Goal: Transaction & Acquisition: Purchase product/service

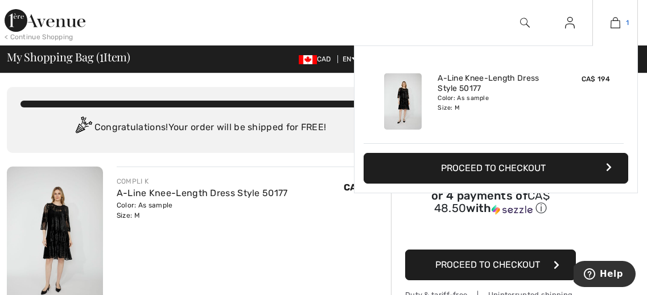
click at [614, 20] on img at bounding box center [616, 23] width 10 height 14
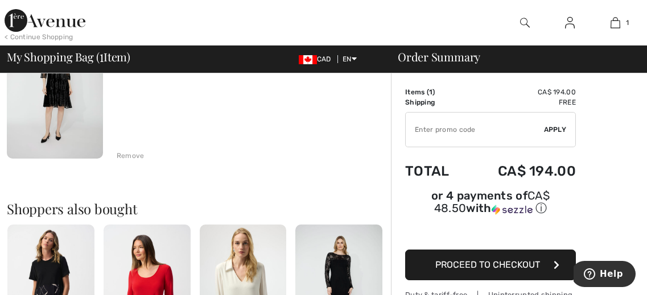
scroll to position [150, 0]
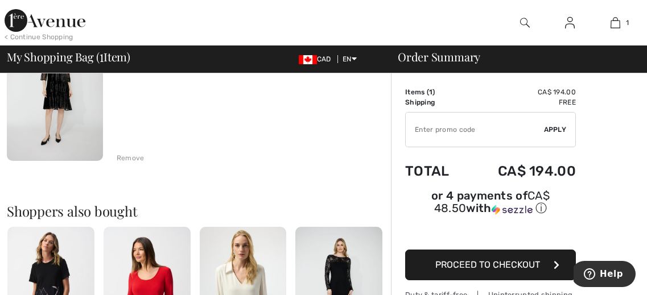
click at [501, 262] on span "Proceed to Checkout" at bounding box center [487, 264] width 105 height 11
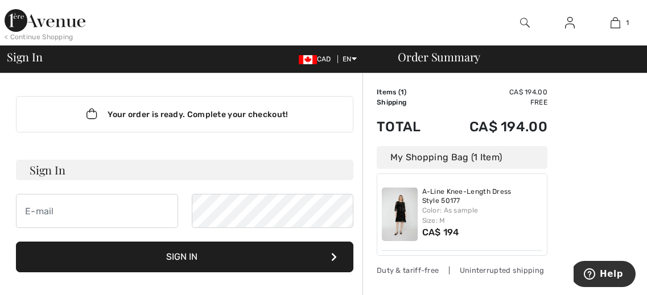
click at [572, 22] on img at bounding box center [570, 23] width 10 height 14
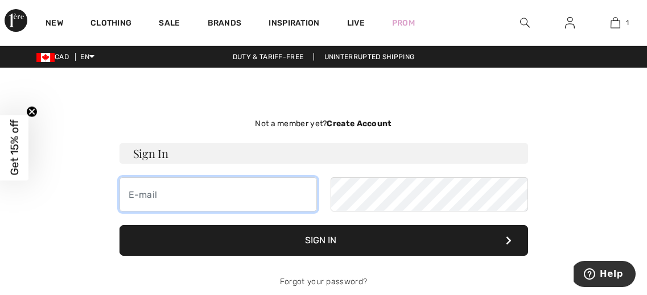
click at [166, 196] on input "email" at bounding box center [218, 195] width 197 height 34
type input "andishapiro@rogers.com"
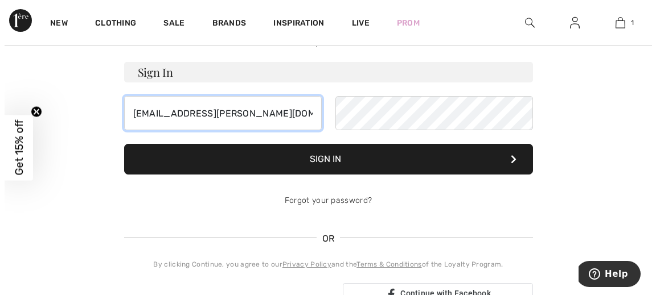
scroll to position [86, 0]
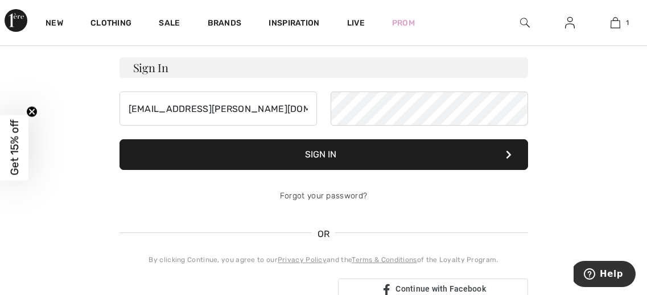
click at [13, 154] on span "Get 15% off" at bounding box center [14, 148] width 13 height 56
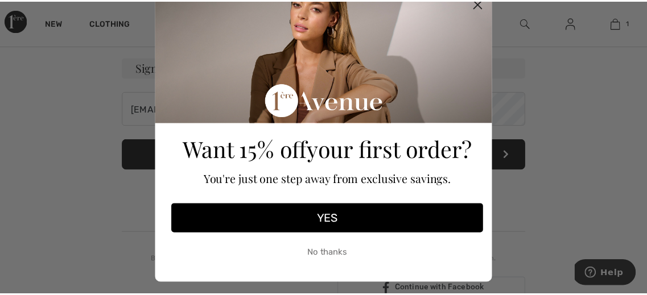
scroll to position [40, 0]
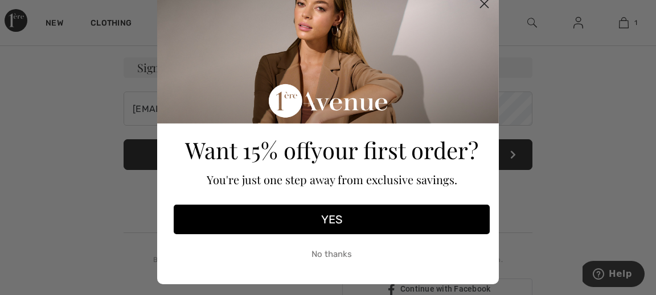
click at [480, 3] on icon "Close dialog" at bounding box center [484, 4] width 8 height 8
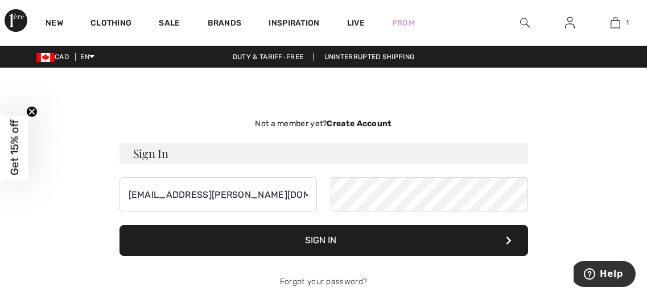
scroll to position [1, 0]
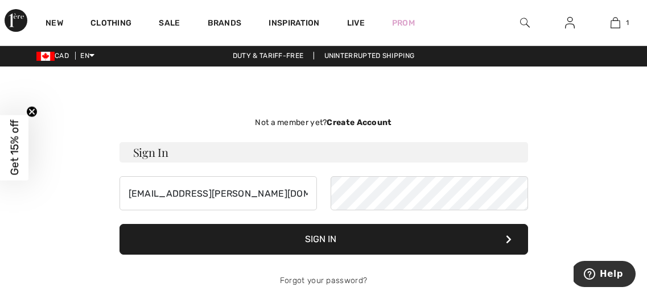
click at [362, 123] on strong "Create Account" at bounding box center [359, 123] width 65 height 10
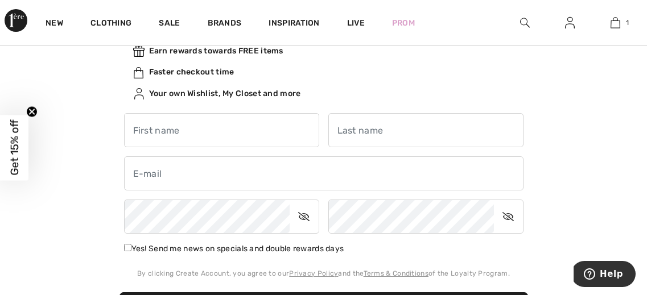
scroll to position [126, 0]
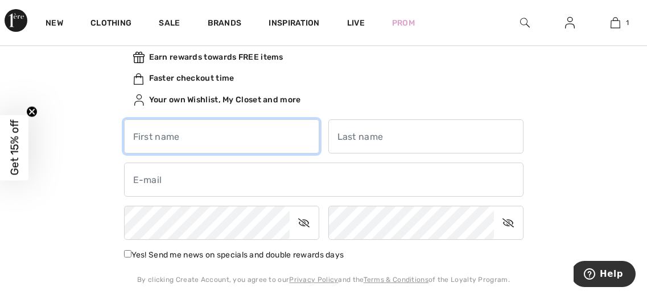
click at [151, 131] on input "text" at bounding box center [221, 137] width 195 height 34
type input "Andi"
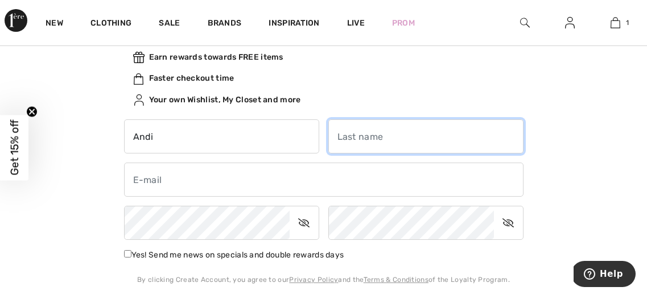
type input "Shapiro"
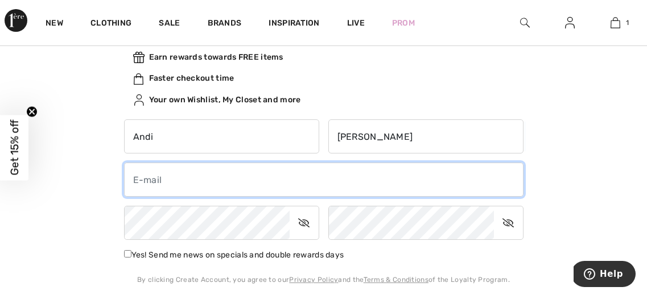
type input "andishapiro@rogers.com"
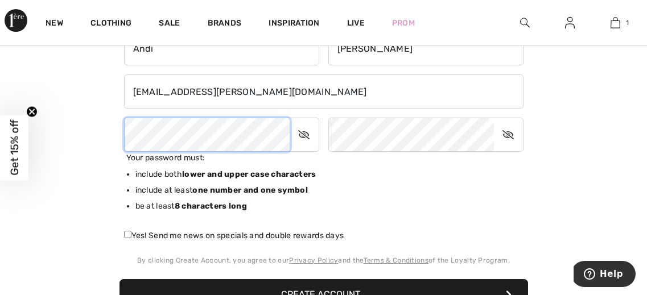
scroll to position [213, 0]
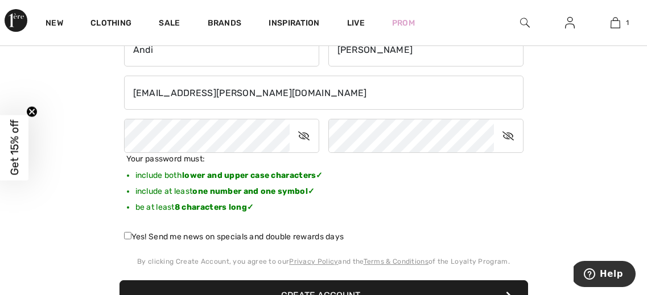
click at [129, 236] on input "Yes! Send me news on specials and double rewards days" at bounding box center [127, 235] width 7 height 7
checkbox input "true"
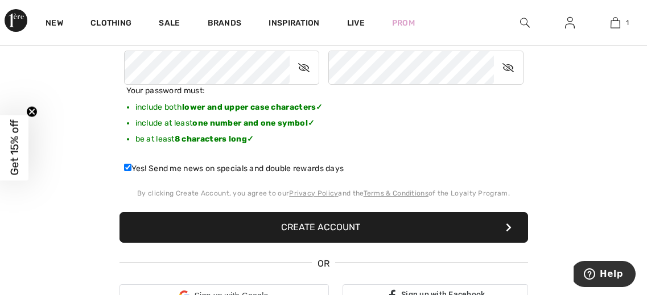
scroll to position [281, 0]
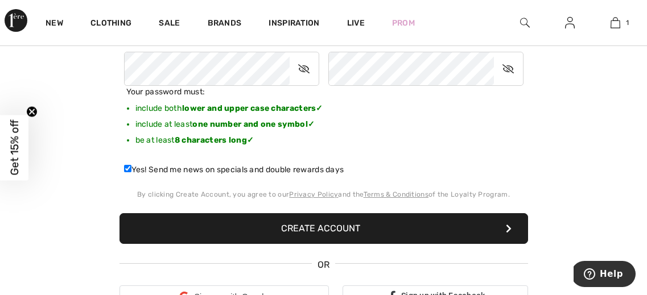
click at [328, 226] on button "Create Account" at bounding box center [324, 228] width 409 height 31
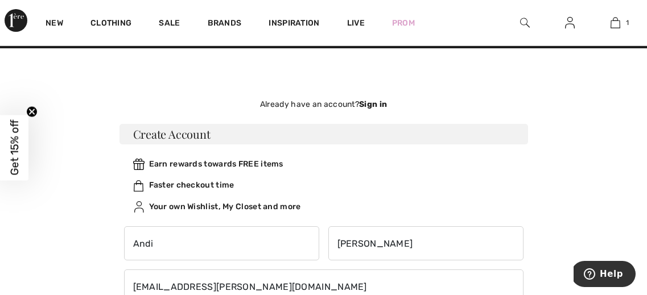
scroll to position [0, 0]
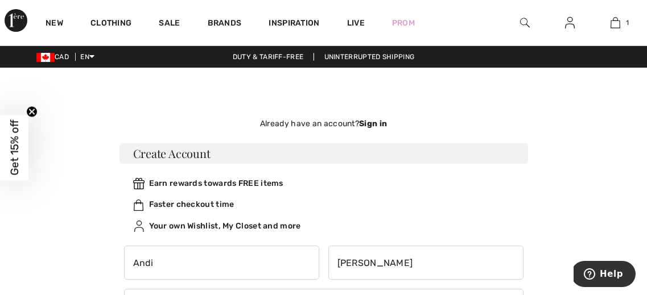
click at [373, 124] on strong "Sign in" at bounding box center [373, 124] width 28 height 10
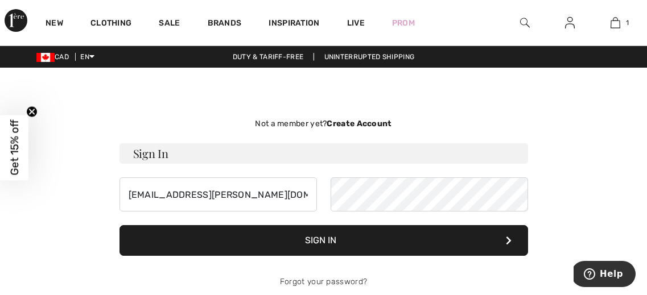
click at [322, 236] on button "Sign In" at bounding box center [324, 240] width 409 height 31
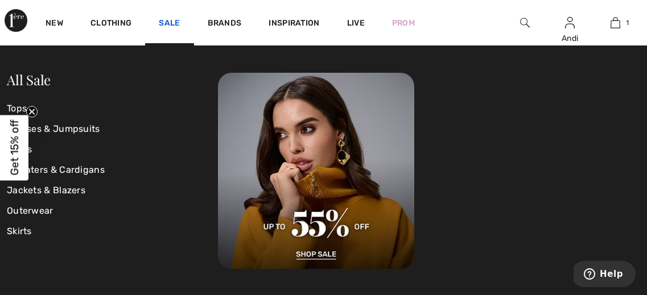
click at [172, 18] on link "Sale" at bounding box center [169, 24] width 21 height 12
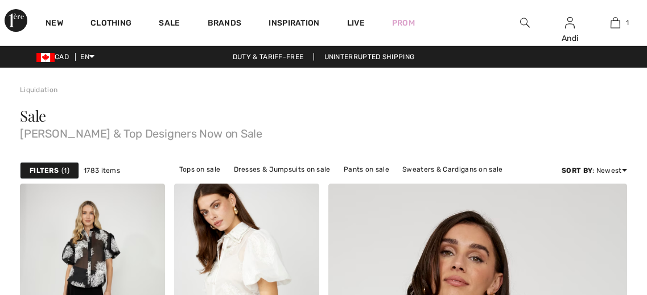
checkbox input "true"
